Goal: Information Seeking & Learning: Stay updated

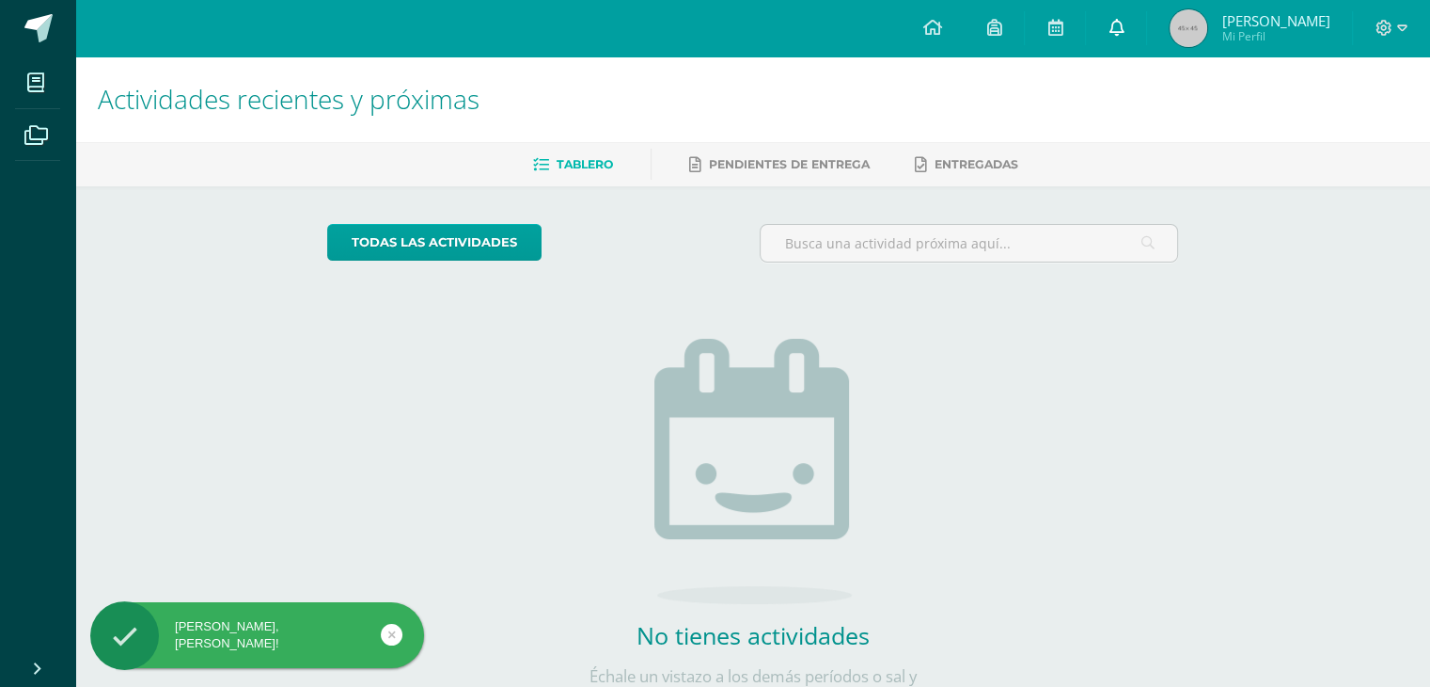
click at [1124, 36] on icon at bounding box center [1116, 27] width 15 height 17
click at [874, 118] on h1 "Actividades recientes y próximas" at bounding box center [753, 99] width 1310 height 86
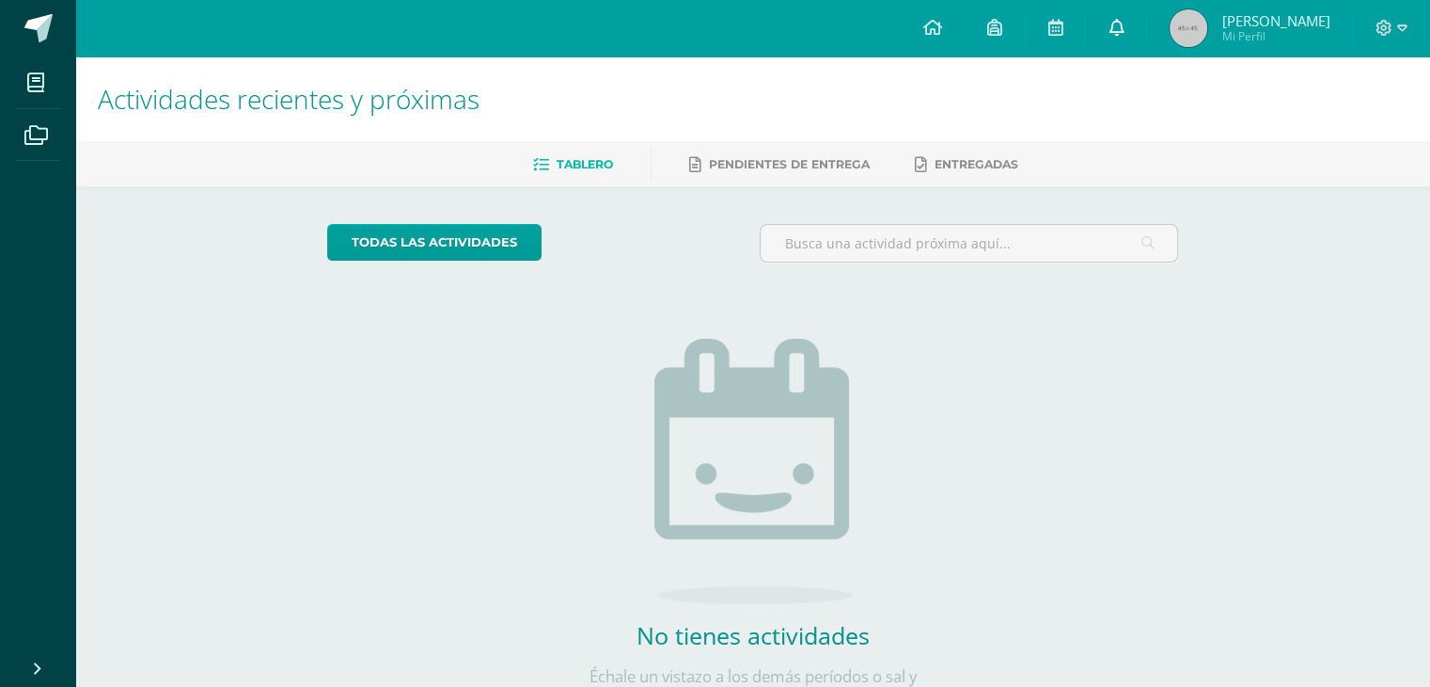
click at [1115, 39] on link at bounding box center [1116, 28] width 60 height 56
